Goal: Task Accomplishment & Management: Manage account settings

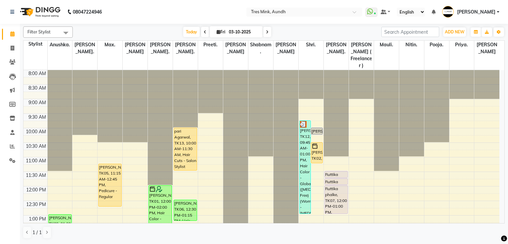
scroll to position [165, 0]
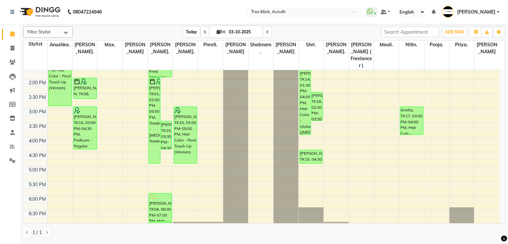
click at [186, 32] on span "Today" at bounding box center [191, 32] width 17 height 10
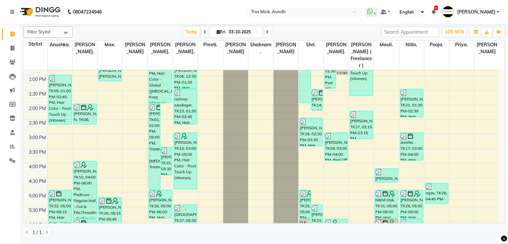
scroll to position [85, 0]
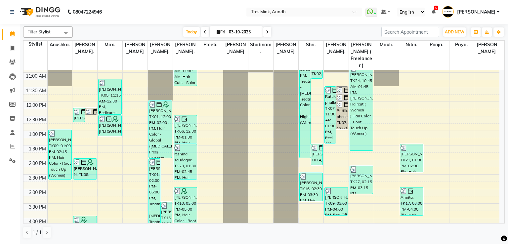
click at [267, 32] on icon at bounding box center [267, 32] width 3 height 4
type input "04-10-2025"
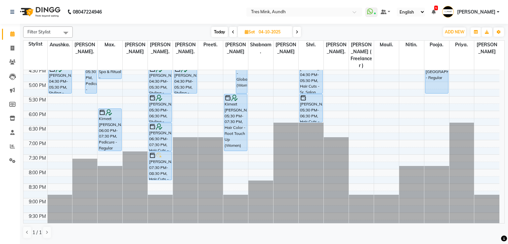
scroll to position [195, 0]
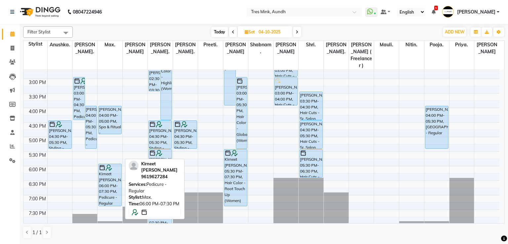
click at [115, 169] on div at bounding box center [110, 167] width 22 height 7
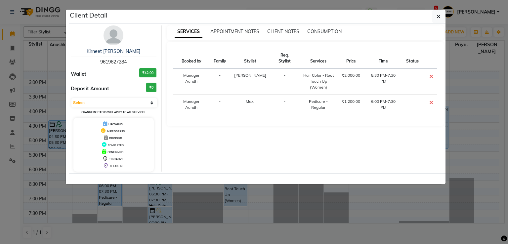
click at [394, 209] on ngb-modal-window "Client Detail Kirneet [PERSON_NAME] 9619627284 Wallet ₹42.00 Deposit Amount ₹0 …" at bounding box center [254, 122] width 508 height 244
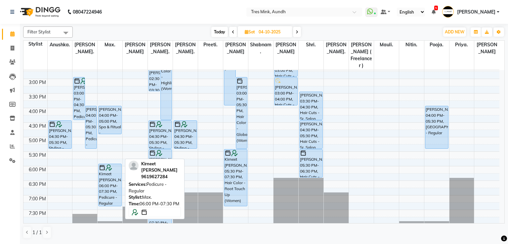
click at [110, 182] on div "Kirneet [PERSON_NAME], 06:00 PM-07:30 PM, Pedicure - Regular" at bounding box center [110, 185] width 23 height 42
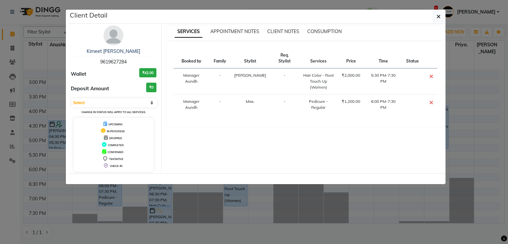
click at [120, 54] on div "Kirneet [PERSON_NAME]" at bounding box center [114, 51] width 86 height 7
click at [128, 50] on link "Kirneet [PERSON_NAME]" at bounding box center [114, 51] width 54 height 6
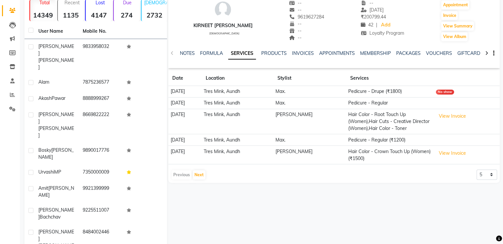
scroll to position [54, 0]
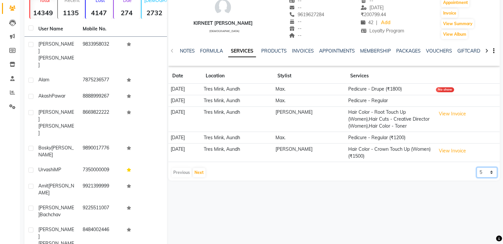
click at [488, 169] on select "5 10 50 100 500" at bounding box center [487, 172] width 21 height 10
select select "500"
click at [477, 167] on select "5 10 50 100 500" at bounding box center [487, 172] width 21 height 10
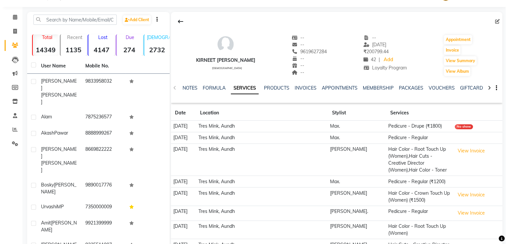
scroll to position [0, 0]
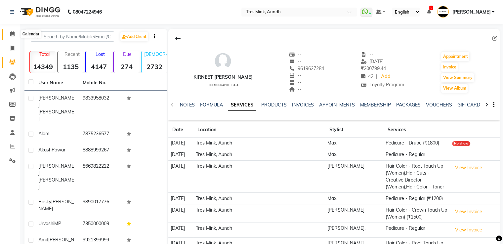
click at [8, 36] on span at bounding box center [13, 34] width 12 height 8
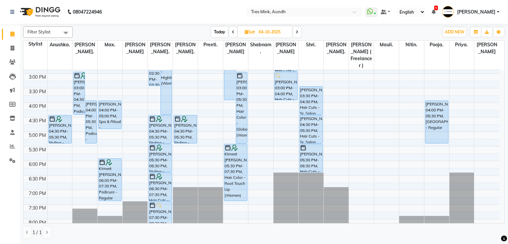
scroll to position [220, 0]
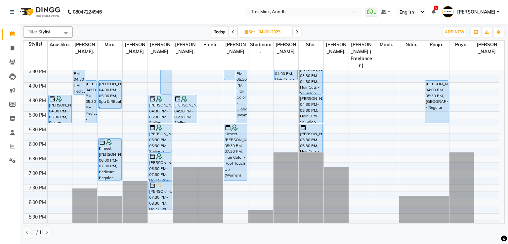
click at [299, 33] on span at bounding box center [297, 32] width 8 height 10
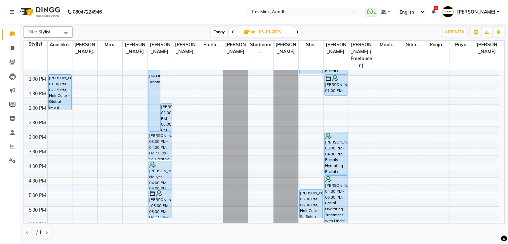
scroll to position [85, 0]
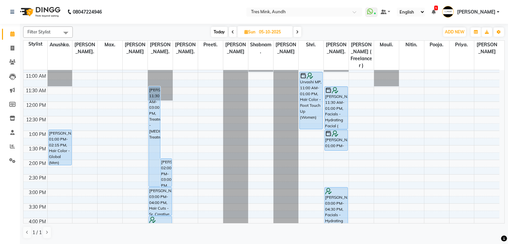
click at [211, 36] on span "Today" at bounding box center [219, 32] width 17 height 10
type input "03-10-2025"
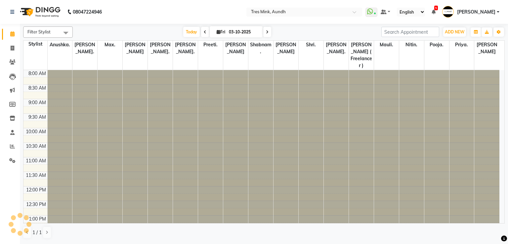
scroll to position [250, 0]
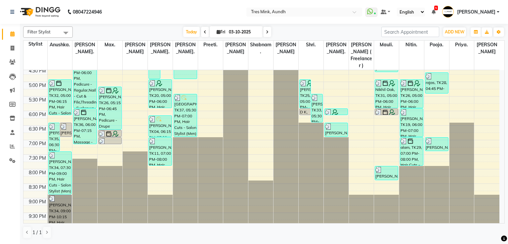
click at [495, 12] on span "[PERSON_NAME]" at bounding box center [476, 12] width 38 height 7
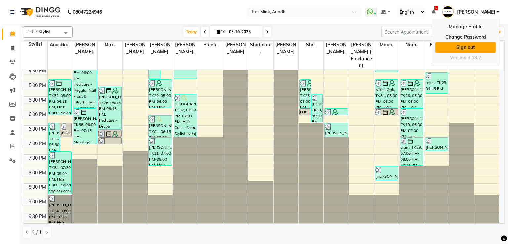
click at [478, 48] on link "Sign out" at bounding box center [465, 47] width 61 height 10
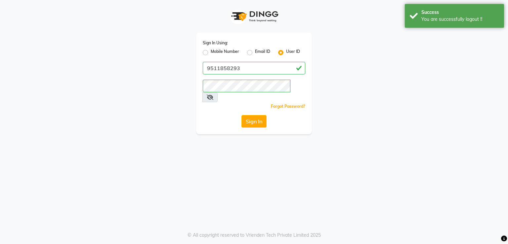
click at [229, 53] on label "Mobile Number" at bounding box center [225, 53] width 28 height 8
click at [215, 53] on input "Mobile Number" at bounding box center [213, 51] width 4 height 4
radio input "true"
radio input "false"
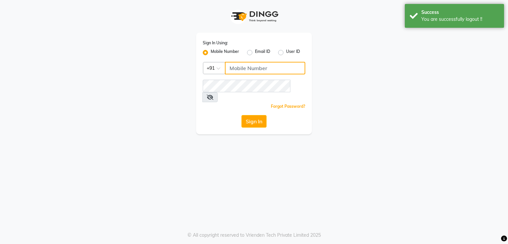
click at [257, 67] on input "Username" at bounding box center [265, 68] width 80 height 13
type input "8999659395"
click at [259, 115] on button "Sign In" at bounding box center [253, 121] width 25 height 13
